Goal: Task Accomplishment & Management: Use online tool/utility

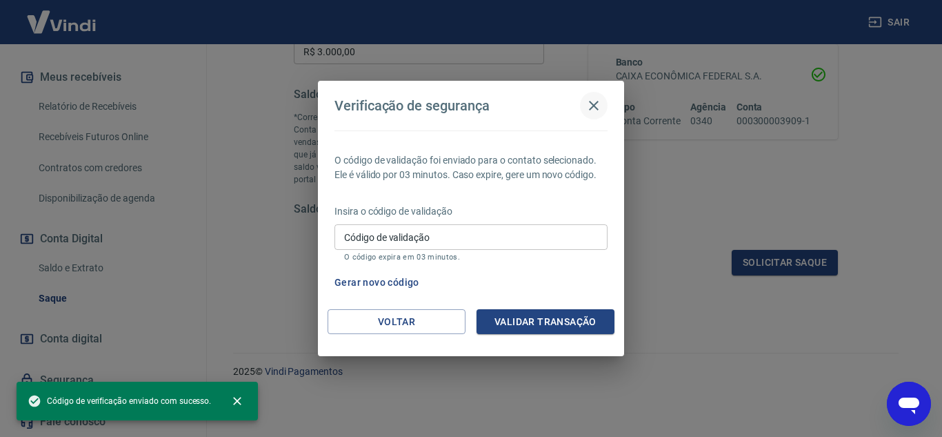
scroll to position [667, 0]
click at [594, 102] on icon "button" at bounding box center [594, 105] width 17 height 17
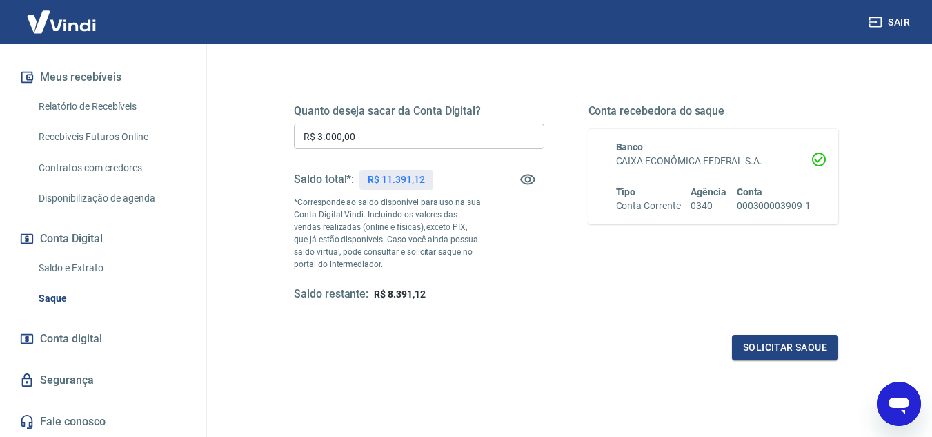
scroll to position [120, 0]
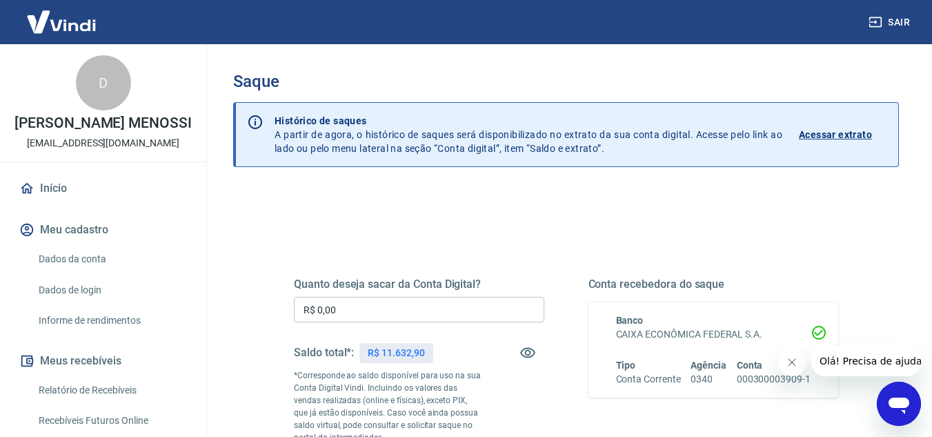
click at [380, 306] on input "R$ 0,00" at bounding box center [419, 310] width 250 height 26
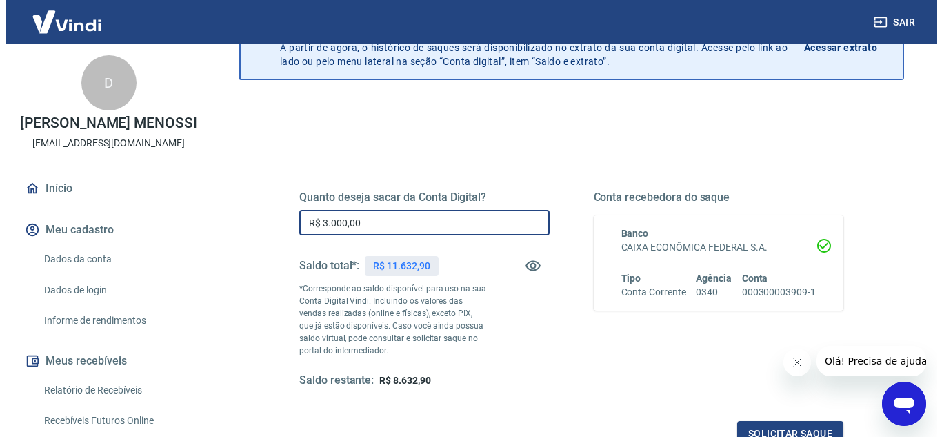
scroll to position [138, 0]
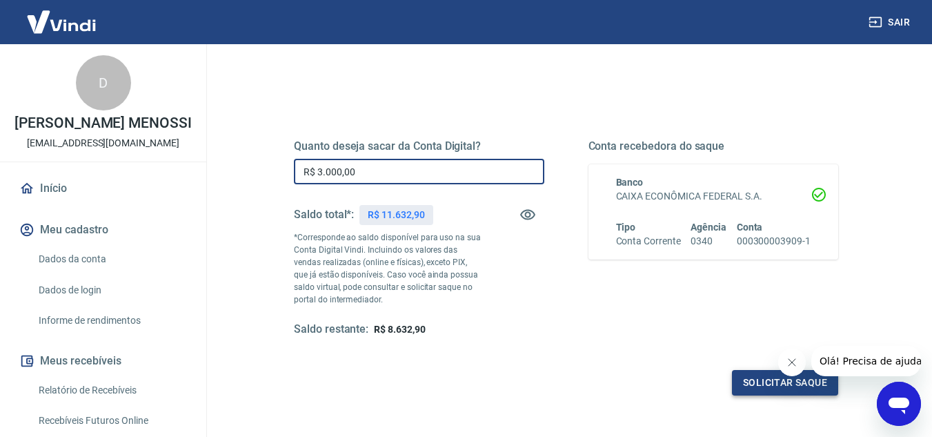
type input "R$ 3.000,00"
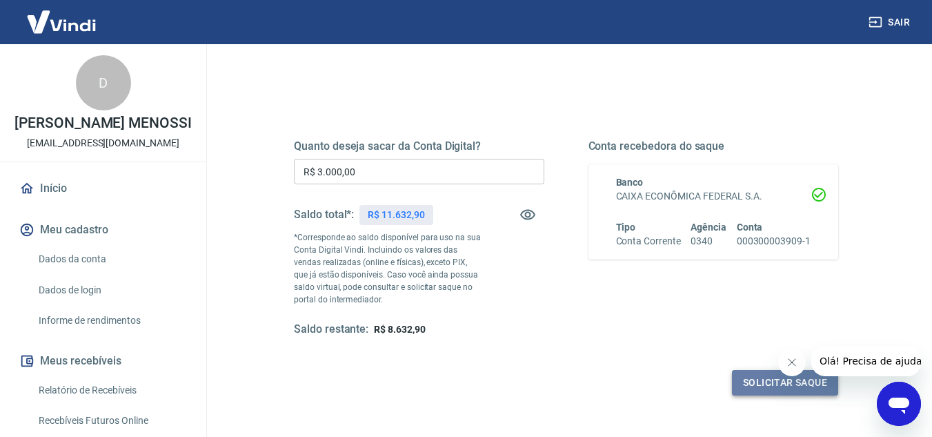
click at [781, 383] on button "Solicitar saque" at bounding box center [785, 383] width 106 height 26
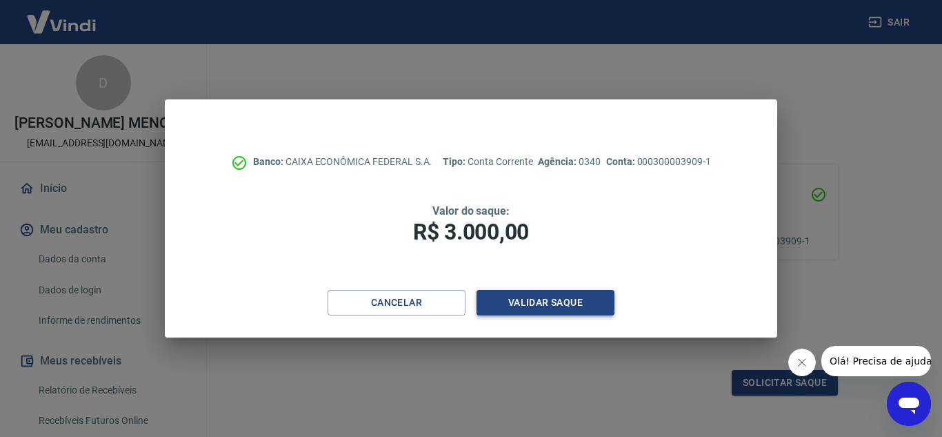
click at [535, 296] on button "Validar saque" at bounding box center [546, 303] width 138 height 26
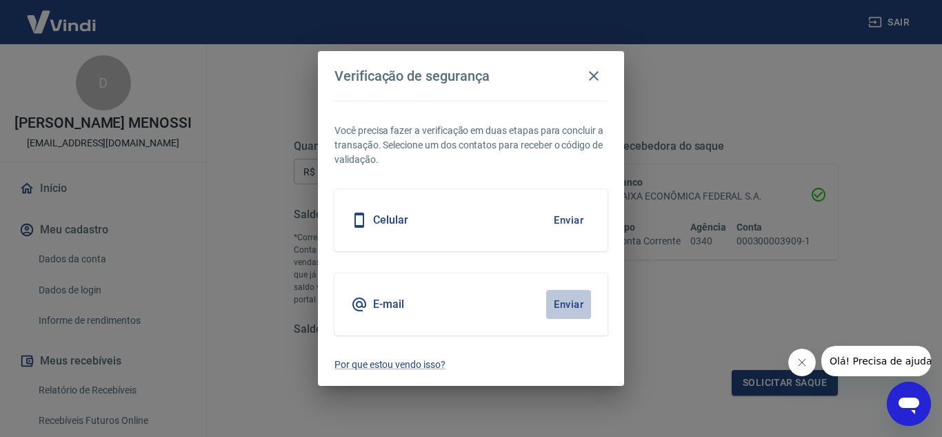
click at [574, 302] on button "Enviar" at bounding box center [568, 304] width 45 height 29
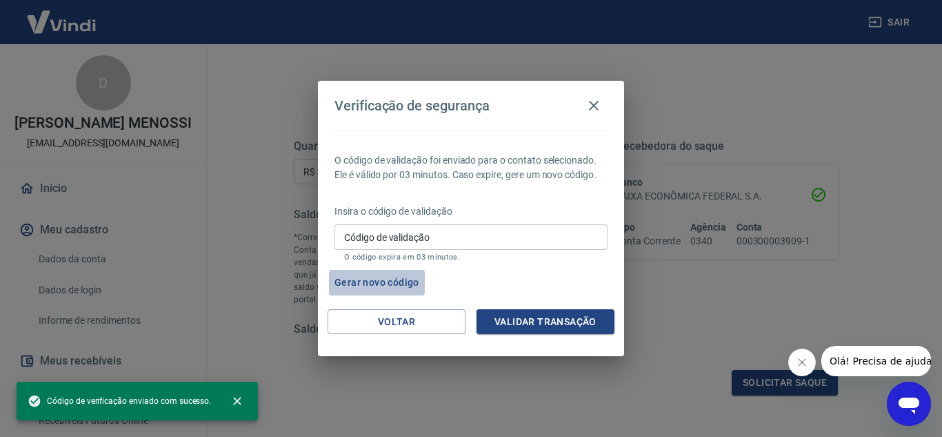
click at [371, 283] on button "Gerar novo código" at bounding box center [377, 283] width 96 height 26
